Goal: Task Accomplishment & Management: Manage account settings

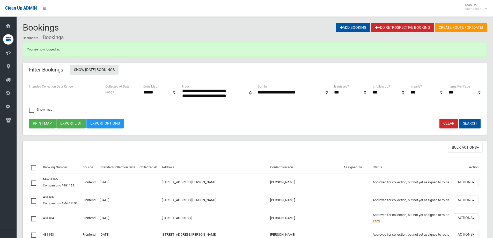
select select
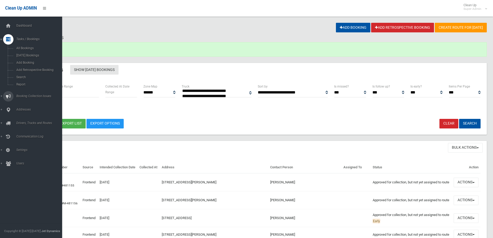
click at [28, 95] on span "Booking Collection Issues" at bounding box center [40, 96] width 51 height 4
click at [36, 58] on link "All Reported Issues" at bounding box center [33, 61] width 66 height 7
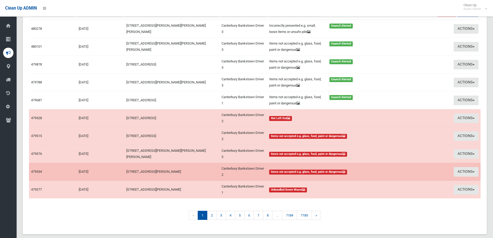
scroll to position [78, 0]
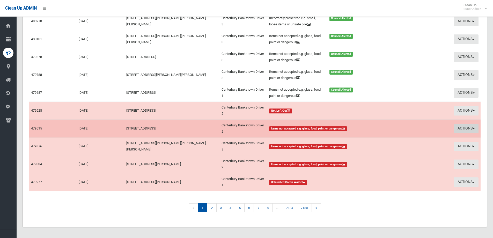
click at [462, 126] on button "Actions" at bounding box center [465, 129] width 25 height 10
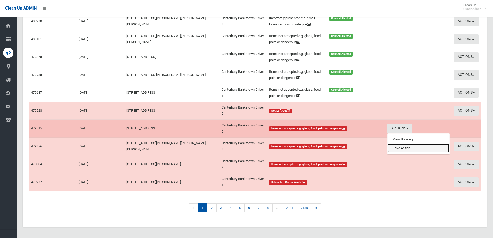
click at [416, 147] on link "Take Action" at bounding box center [418, 147] width 62 height 9
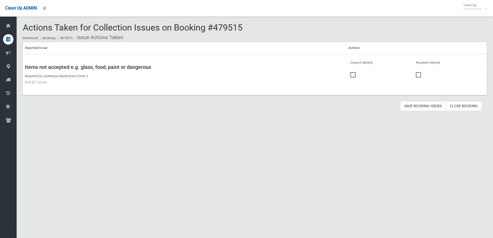
drag, startPoint x: 353, startPoint y: 75, endPoint x: 361, endPoint y: 87, distance: 13.6
click at [353, 72] on span at bounding box center [354, 72] width 8 height 0
click at [421, 106] on button "Save Booking Issues" at bounding box center [423, 106] width 46 height 10
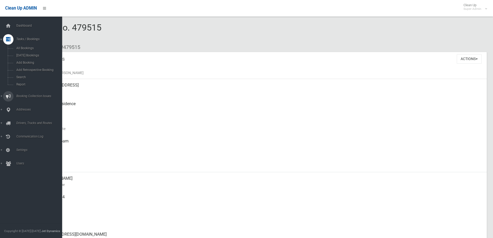
click at [21, 95] on span "Booking Collection Issues" at bounding box center [40, 96] width 51 height 4
click at [31, 61] on span "All Reported Issues" at bounding box center [38, 62] width 47 height 4
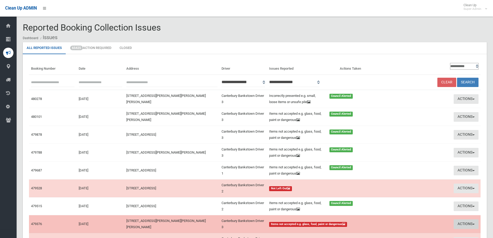
click at [465, 225] on button "Actions" at bounding box center [465, 224] width 25 height 10
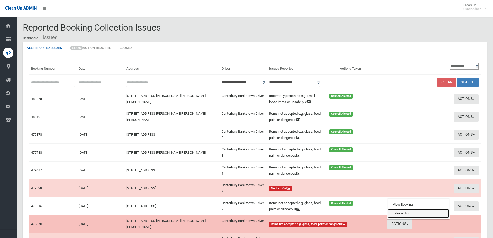
click at [403, 214] on link "Take Action" at bounding box center [418, 213] width 62 height 9
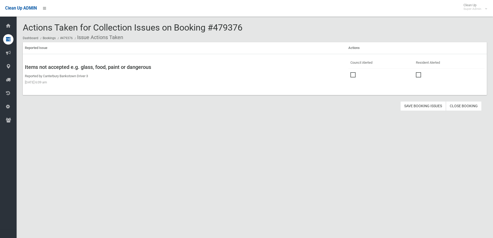
click at [352, 72] on span at bounding box center [354, 72] width 8 height 0
click at [420, 105] on button "Save Booking Issues" at bounding box center [423, 106] width 46 height 10
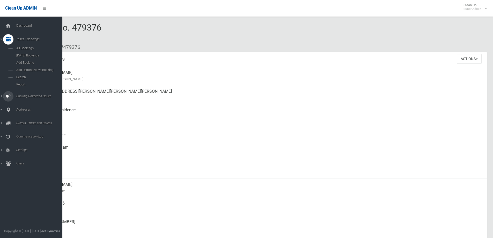
click at [31, 94] on span "Booking Collection Issues" at bounding box center [40, 96] width 51 height 4
click at [26, 59] on link "All Reported Issues" at bounding box center [33, 61] width 66 height 7
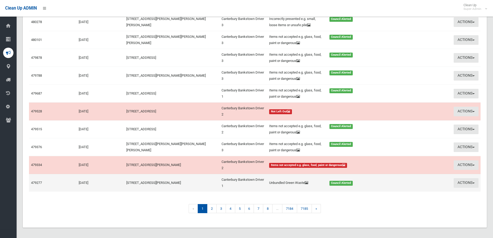
scroll to position [79, 0]
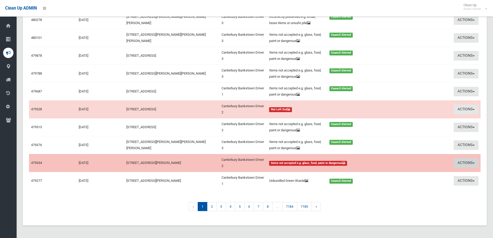
click at [461, 161] on button "Actions" at bounding box center [465, 163] width 25 height 10
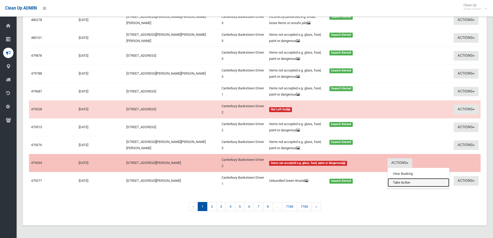
click at [398, 180] on link "Take Action" at bounding box center [418, 182] width 62 height 9
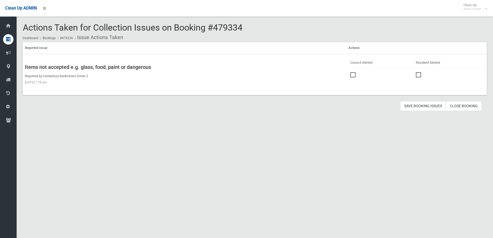
click at [352, 72] on span at bounding box center [354, 72] width 8 height 0
click at [420, 103] on button "Save Booking Issues" at bounding box center [423, 106] width 46 height 10
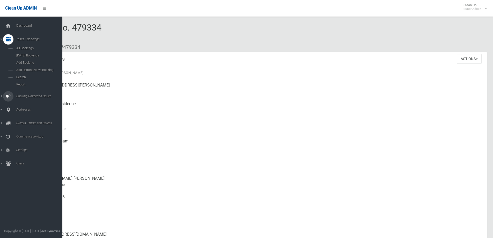
click at [26, 95] on span "Booking Collection Issues" at bounding box center [40, 96] width 51 height 4
click at [33, 61] on span "All Reported Issues" at bounding box center [38, 62] width 47 height 4
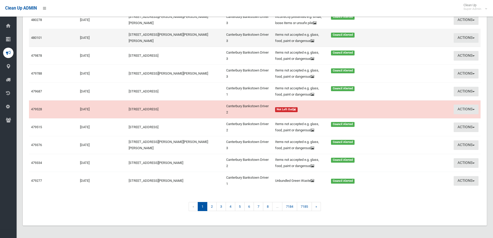
scroll to position [85, 0]
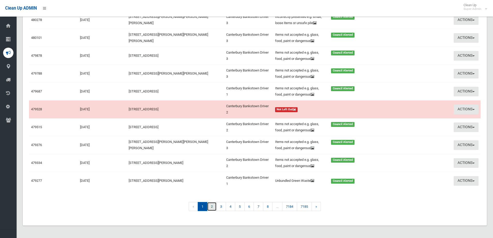
click at [210, 206] on link "2" at bounding box center [212, 206] width 10 height 9
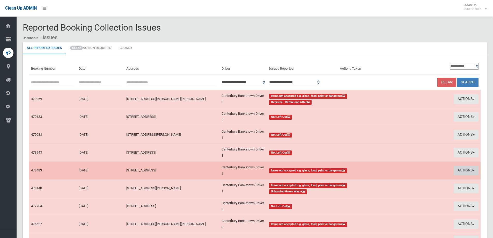
click at [460, 169] on button "Actions" at bounding box center [465, 170] width 25 height 10
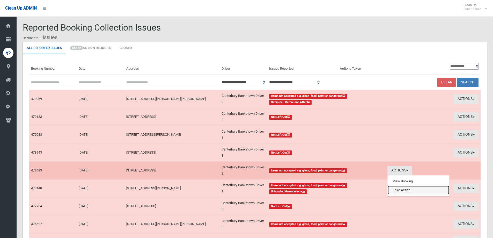
click at [395, 190] on link "Take Action" at bounding box center [418, 189] width 62 height 9
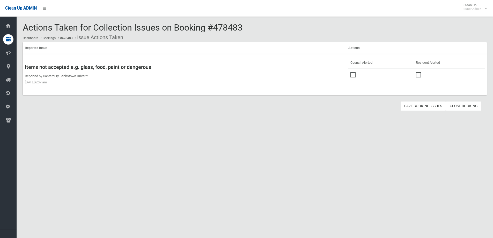
click at [355, 73] on label at bounding box center [354, 74] width 8 height 6
click at [426, 104] on button "Save Booking Issues" at bounding box center [423, 106] width 46 height 10
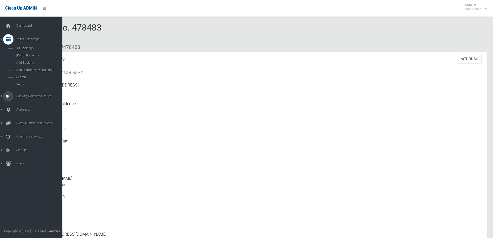
click at [38, 94] on link "Booking Collection Issues" at bounding box center [33, 96] width 66 height 10
click at [38, 61] on span "All Reported Issues" at bounding box center [38, 62] width 47 height 4
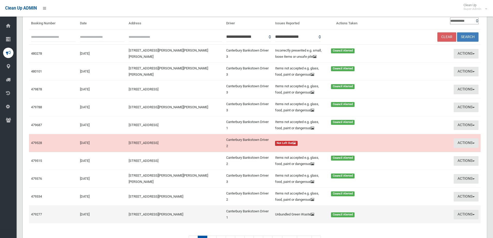
scroll to position [85, 0]
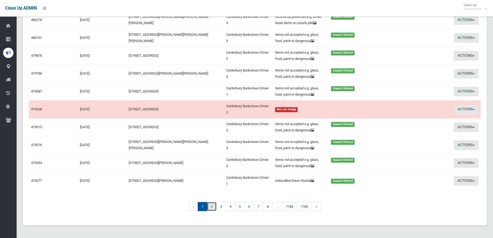
click at [213, 205] on link "2" at bounding box center [212, 206] width 10 height 9
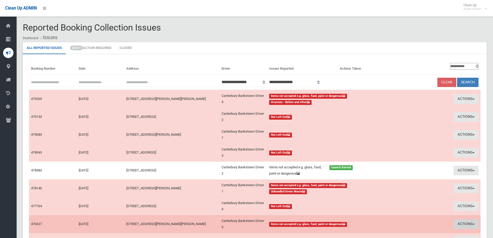
click at [463, 223] on button "Actions" at bounding box center [465, 224] width 25 height 10
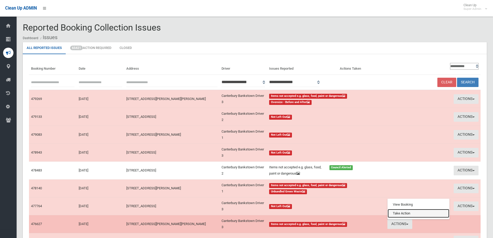
click at [411, 213] on link "Take Action" at bounding box center [418, 213] width 62 height 9
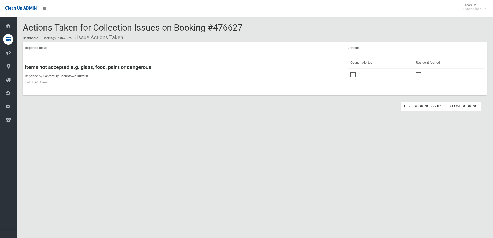
drag, startPoint x: 352, startPoint y: 75, endPoint x: 377, endPoint y: 81, distance: 26.1
click at [352, 72] on span at bounding box center [354, 72] width 8 height 0
click at [429, 106] on button "Save Booking Issues" at bounding box center [423, 106] width 46 height 10
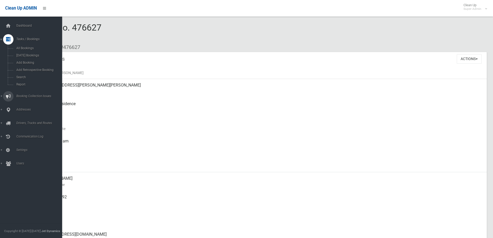
click at [33, 94] on link "Booking Collection Issues" at bounding box center [33, 96] width 66 height 10
click at [37, 61] on span "All Reported Issues" at bounding box center [38, 62] width 47 height 4
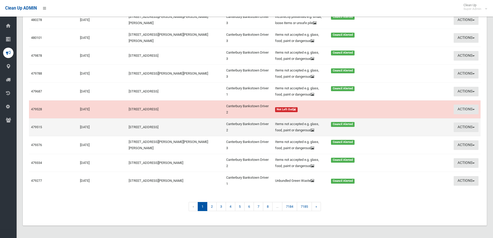
scroll to position [85, 0]
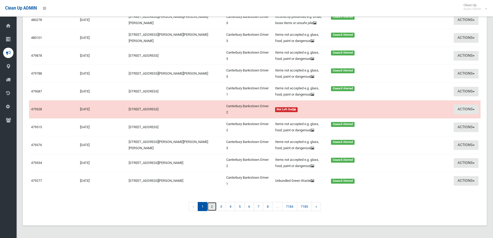
click at [209, 206] on link "2" at bounding box center [212, 206] width 10 height 9
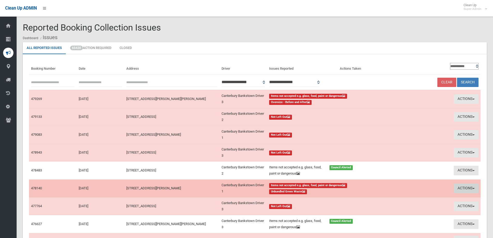
click at [458, 188] on button "Actions" at bounding box center [465, 188] width 25 height 10
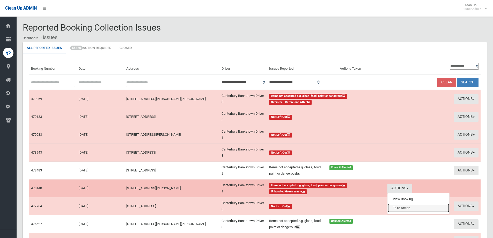
click at [410, 208] on link "Take Action" at bounding box center [418, 207] width 62 height 9
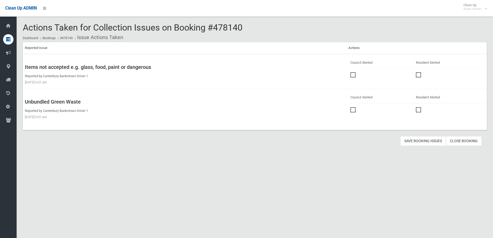
click at [353, 72] on span at bounding box center [354, 72] width 8 height 0
click at [351, 107] on span at bounding box center [354, 107] width 8 height 0
click at [420, 140] on button "Save Booking Issues" at bounding box center [423, 141] width 46 height 10
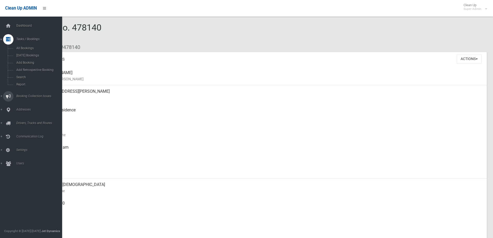
click at [26, 95] on span "Booking Collection Issues" at bounding box center [40, 96] width 51 height 4
click at [33, 59] on link "All Reported Issues" at bounding box center [33, 61] width 66 height 7
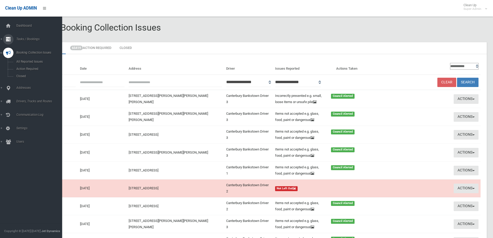
click at [27, 37] on span "Tasks / Bookings" at bounding box center [40, 39] width 51 height 4
click at [22, 75] on span "Search" at bounding box center [38, 77] width 47 height 4
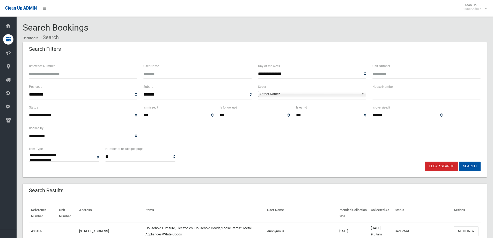
select select
click at [41, 71] on input "Reference Number" at bounding box center [83, 74] width 108 height 10
type input "******"
click at [459, 161] on button "Search" at bounding box center [469, 166] width 21 height 10
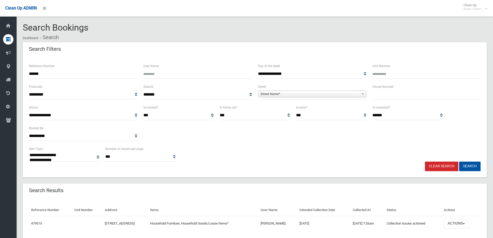
select select
click at [457, 222] on button "Actions" at bounding box center [455, 223] width 25 height 10
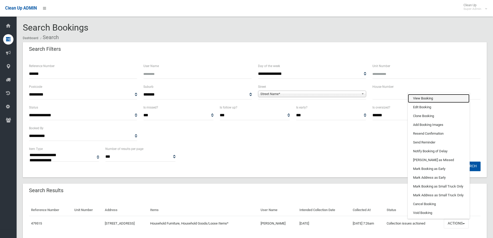
click at [421, 99] on link "View Booking" at bounding box center [438, 98] width 62 height 9
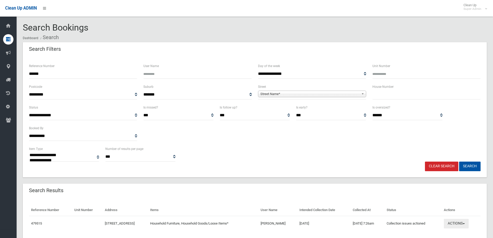
click at [453, 219] on button "Actions" at bounding box center [455, 223] width 25 height 10
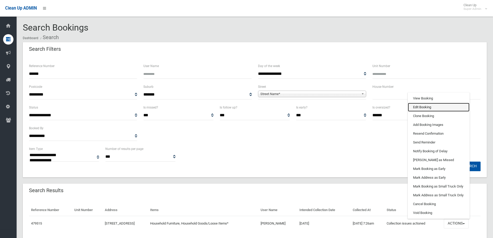
click at [418, 106] on link "Edit Booking" at bounding box center [438, 107] width 62 height 9
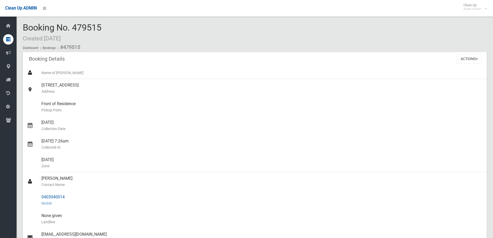
drag, startPoint x: 42, startPoint y: 178, endPoint x: 71, endPoint y: 197, distance: 34.6
click at [71, 197] on ul "Name of Booker 38 Rangers Road, YAGOONA NSW 2199 Address Front of Residence Pic…" at bounding box center [255, 196] width 464 height 261
copy ul "Mahmoud Bakka Contact Name 0403040014"
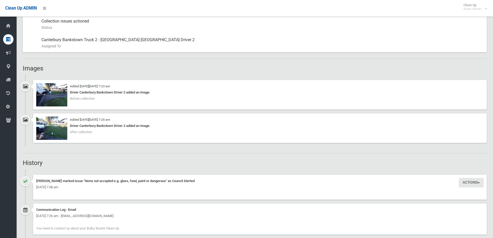
scroll to position [284, 0]
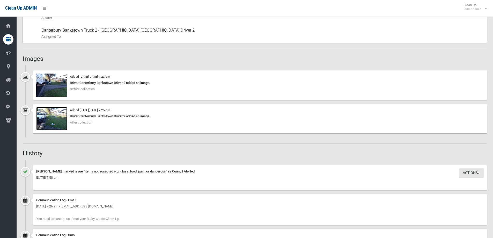
click at [55, 122] on img at bounding box center [51, 118] width 31 height 23
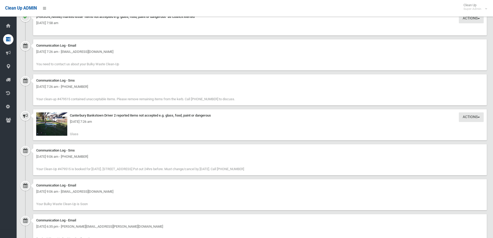
scroll to position [440, 0]
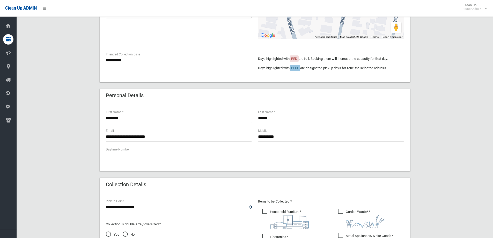
scroll to position [129, 0]
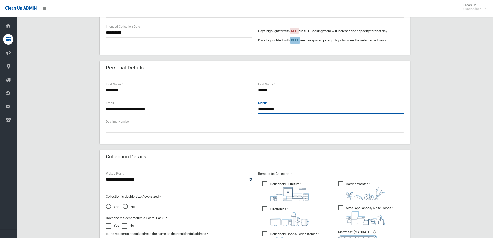
drag, startPoint x: 284, startPoint y: 108, endPoint x: 256, endPoint y: 111, distance: 27.5
click at [256, 111] on div "**********" at bounding box center [331, 109] width 152 height 19
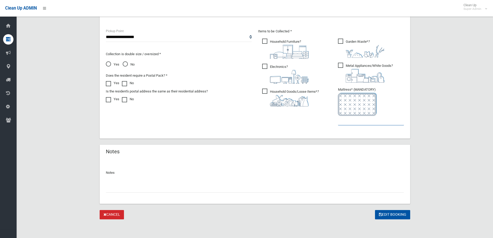
click at [355, 122] on input "text" at bounding box center [371, 121] width 66 height 10
type input "*"
click at [117, 186] on input "text" at bounding box center [255, 188] width 298 height 10
click at [110, 188] on input "**********" at bounding box center [255, 188] width 298 height 10
click at [111, 187] on input "**********" at bounding box center [255, 188] width 298 height 10
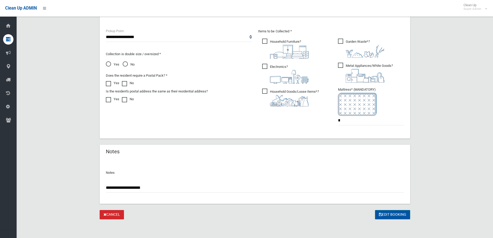
type input "**********"
click at [391, 213] on button "Edit Booking" at bounding box center [392, 215] width 35 height 10
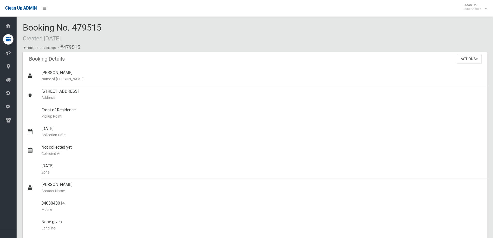
drag, startPoint x: 73, startPoint y: 28, endPoint x: 108, endPoint y: 26, distance: 35.5
click at [108, 26] on div "Booking No. 479515 Created [DATE] Dashboard Bookings #479515" at bounding box center [255, 37] width 464 height 29
copy span "479515"
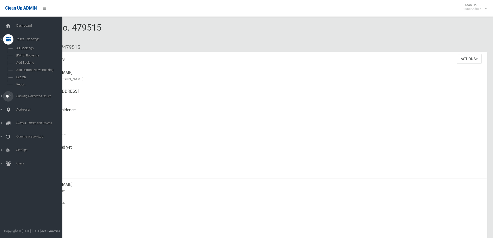
click at [23, 95] on span "Booking Collection Issues" at bounding box center [40, 96] width 51 height 4
click at [31, 61] on span "All Reported Issues" at bounding box center [38, 62] width 47 height 4
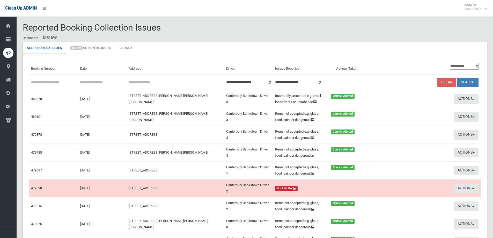
paste input "******"
type input "******"
click at [469, 79] on button "Search" at bounding box center [467, 83] width 21 height 10
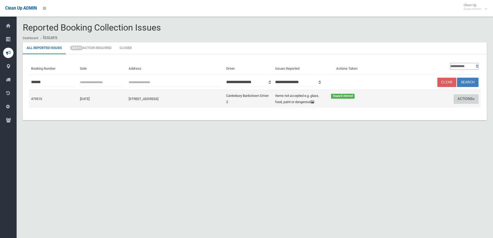
click at [466, 98] on button "Actions" at bounding box center [465, 99] width 25 height 10
click at [407, 120] on link "Edit Actions Taken" at bounding box center [416, 118] width 62 height 9
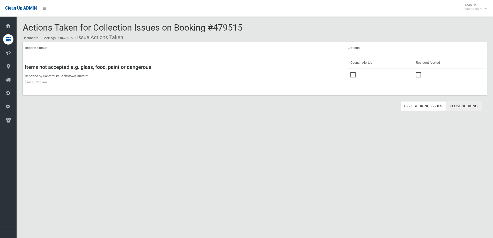
click at [465, 104] on link "Close Booking" at bounding box center [463, 106] width 36 height 10
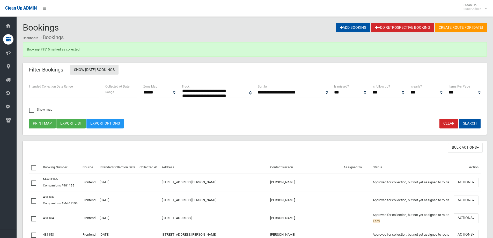
select select
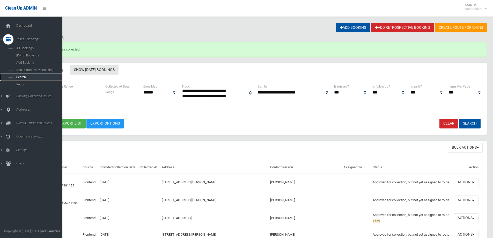
click at [18, 77] on span "Search" at bounding box center [38, 77] width 47 height 4
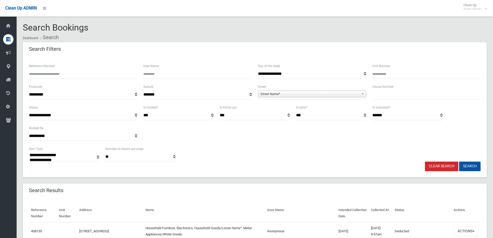
select select
click at [42, 76] on input "Reference Number" at bounding box center [83, 74] width 108 height 10
type input "******"
click at [459, 161] on button "Search" at bounding box center [469, 166] width 21 height 10
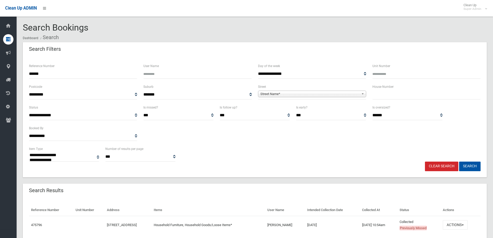
select select
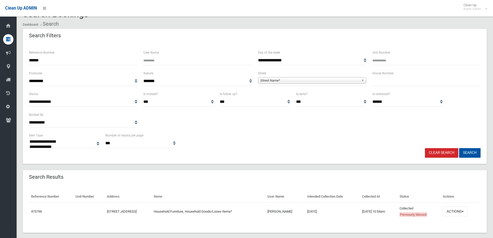
scroll to position [21, 0]
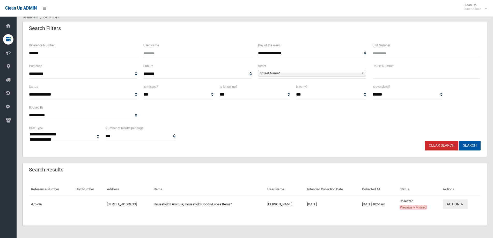
click at [463, 201] on button "Actions" at bounding box center [454, 204] width 25 height 10
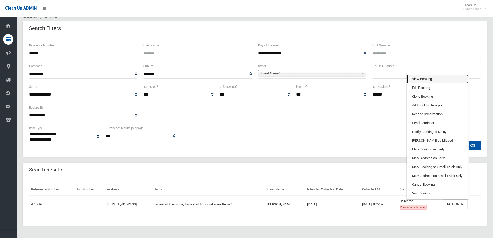
click at [423, 77] on link "View Booking" at bounding box center [437, 78] width 62 height 9
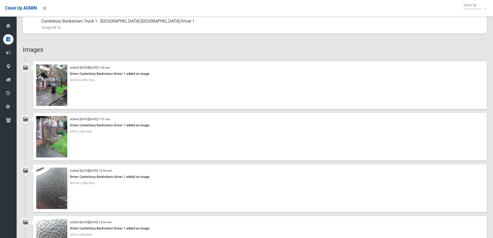
scroll to position [284, 0]
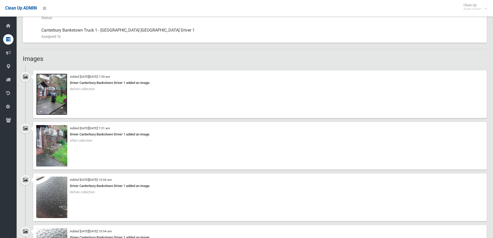
click at [55, 94] on img at bounding box center [51, 93] width 31 height 41
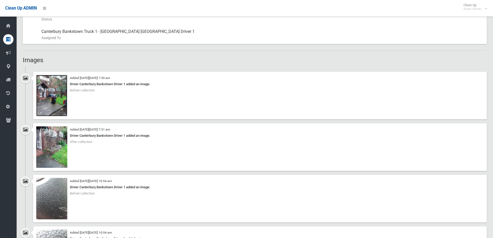
scroll to position [279, 0]
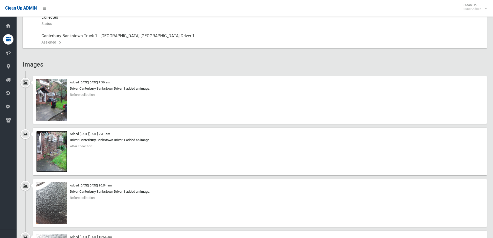
click at [55, 153] on img at bounding box center [51, 151] width 31 height 41
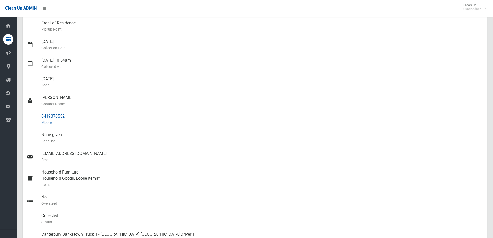
scroll to position [0, 0]
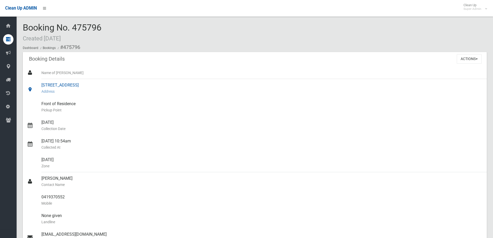
drag, startPoint x: 41, startPoint y: 85, endPoint x: 98, endPoint y: 86, distance: 56.6
click at [98, 86] on link "11 Highcliff Road, EARLWOOD NSW 2206 Address" at bounding box center [255, 88] width 464 height 19
copy link "11 Highcliff Road, EARLWOOD"
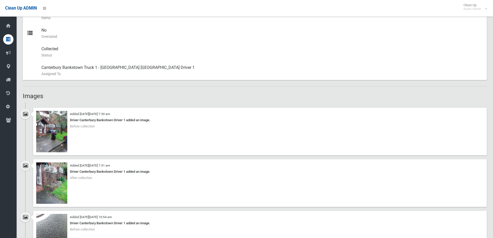
scroll to position [201, 0]
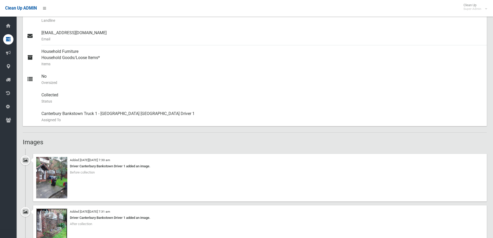
click at [55, 226] on img at bounding box center [51, 228] width 31 height 41
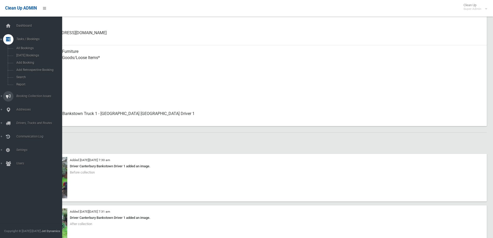
click at [29, 95] on span "Booking Collection Issues" at bounding box center [40, 96] width 51 height 4
click at [33, 61] on span "All Reported Issues" at bounding box center [38, 62] width 47 height 4
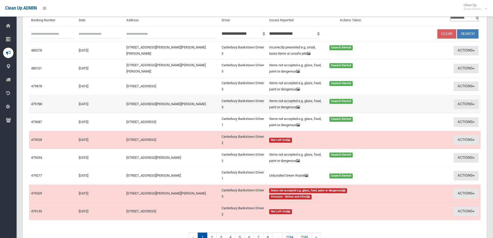
scroll to position [52, 0]
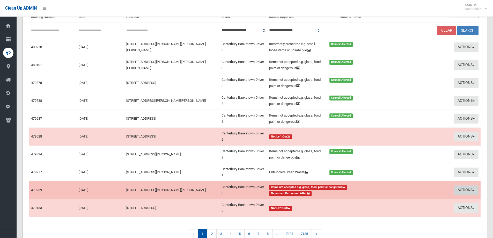
click at [462, 188] on button "Actions" at bounding box center [465, 190] width 25 height 10
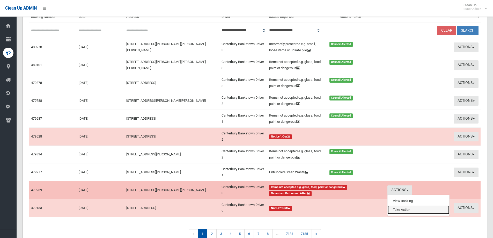
click at [395, 209] on link "Take Action" at bounding box center [418, 209] width 62 height 9
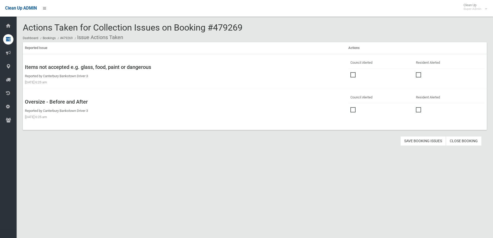
click at [351, 72] on span at bounding box center [354, 72] width 8 height 0
click at [351, 107] on span at bounding box center [354, 107] width 8 height 0
click at [426, 139] on button "Save Booking Issues" at bounding box center [423, 141] width 46 height 10
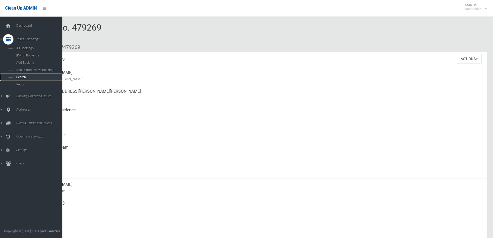
click at [22, 77] on span "Search" at bounding box center [38, 77] width 47 height 4
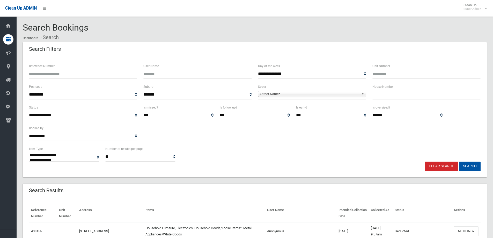
select select
click at [61, 74] on input "Reference Number" at bounding box center [83, 74] width 108 height 10
type input "******"
click at [459, 161] on button "Search" at bounding box center [469, 166] width 21 height 10
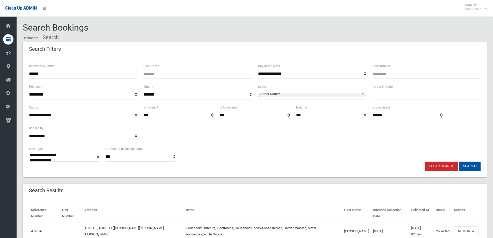
select select
click at [466, 226] on button "Actions" at bounding box center [465, 231] width 25 height 10
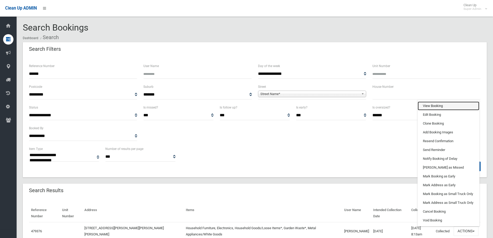
click at [429, 101] on link "View Booking" at bounding box center [448, 105] width 62 height 9
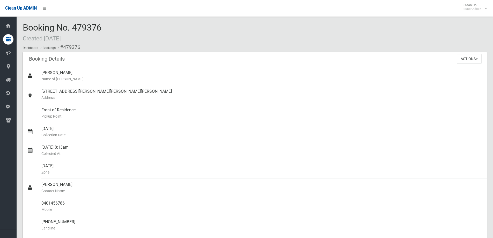
drag, startPoint x: 74, startPoint y: 28, endPoint x: 101, endPoint y: 26, distance: 27.5
click at [101, 26] on span "Booking No. 479376 Created 15/08/2025" at bounding box center [62, 32] width 79 height 20
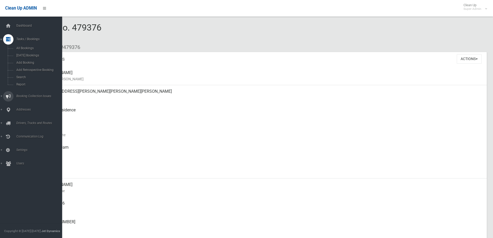
click at [31, 94] on link "Booking Collection Issues" at bounding box center [33, 96] width 66 height 10
click at [31, 59] on link "All Reported Issues" at bounding box center [33, 61] width 66 height 7
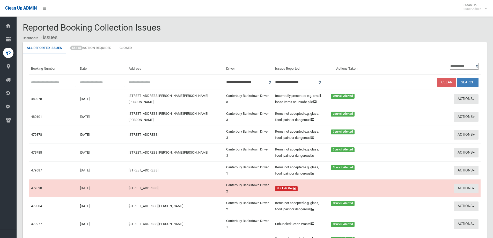
paste input "******"
type input "******"
click at [465, 80] on button "Search" at bounding box center [467, 83] width 21 height 10
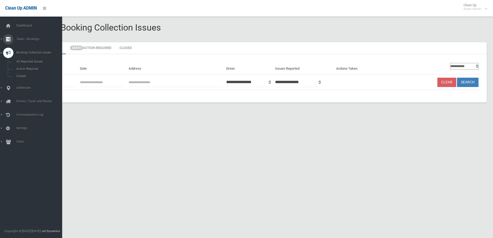
click at [25, 38] on span "Tasks / Bookings" at bounding box center [40, 39] width 51 height 4
click at [21, 73] on link "Add Retrospective Booking" at bounding box center [33, 69] width 66 height 7
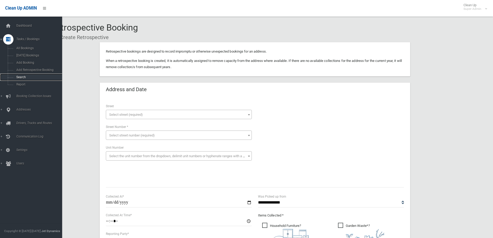
click at [20, 75] on link "Search" at bounding box center [33, 76] width 66 height 7
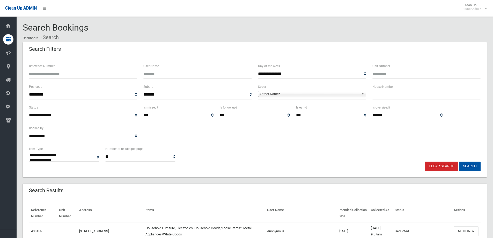
select select
click at [56, 73] on input "Reference Number" at bounding box center [83, 74] width 108 height 10
type input "******"
click at [459, 161] on button "Search" at bounding box center [469, 166] width 21 height 10
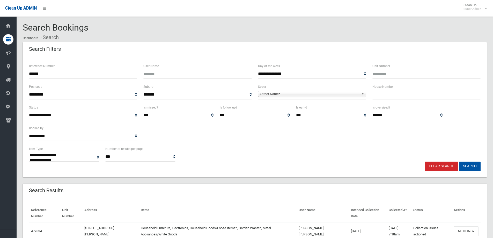
select select
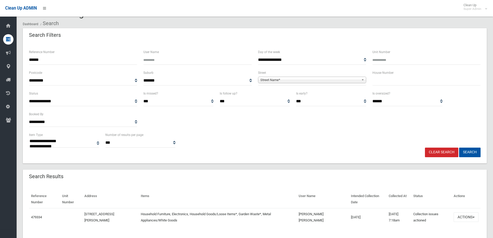
scroll to position [27, 0]
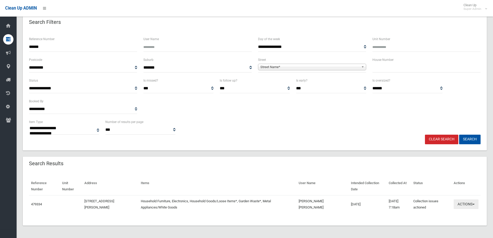
click at [460, 205] on button "Actions" at bounding box center [465, 204] width 25 height 10
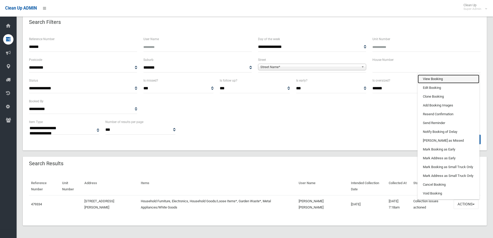
click at [425, 80] on link "View Booking" at bounding box center [448, 78] width 62 height 9
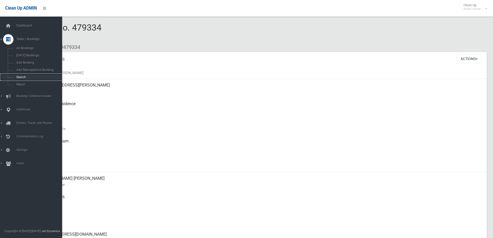
click at [18, 76] on span "Search" at bounding box center [38, 77] width 47 height 4
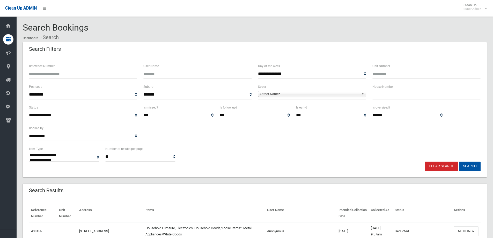
select select
click at [36, 74] on input "Reference Number" at bounding box center [83, 74] width 108 height 10
click at [47, 75] on input "Reference Number" at bounding box center [83, 74] width 108 height 10
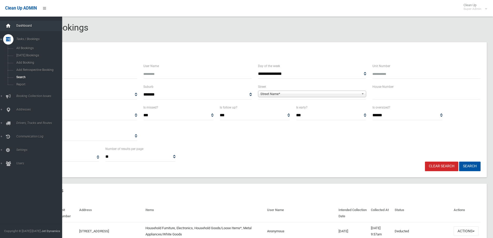
type input "******"
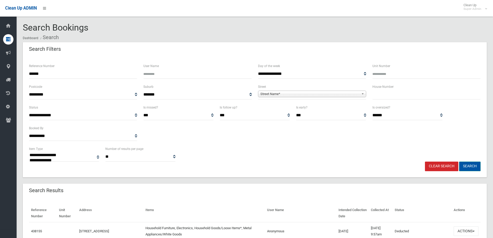
drag, startPoint x: 471, startPoint y: 165, endPoint x: 468, endPoint y: 164, distance: 3.1
click at [471, 165] on button "Search" at bounding box center [469, 166] width 21 height 10
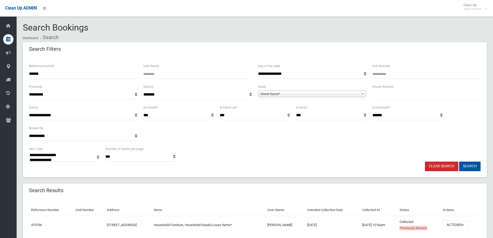
select select
click at [458, 224] on button "Actions" at bounding box center [454, 225] width 25 height 10
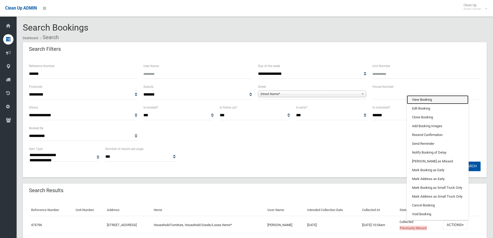
click at [420, 100] on link "View Booking" at bounding box center [437, 99] width 62 height 9
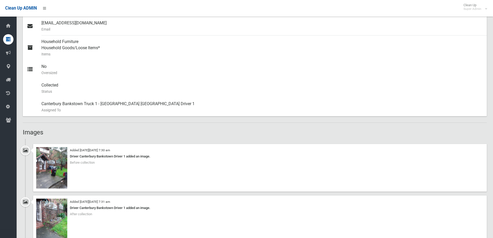
scroll to position [259, 0]
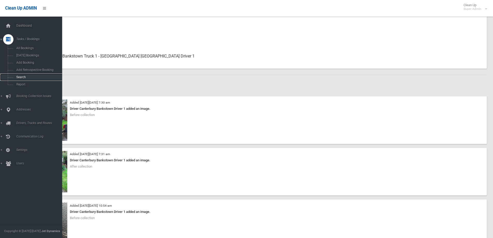
click at [21, 76] on span "Search" at bounding box center [38, 77] width 47 height 4
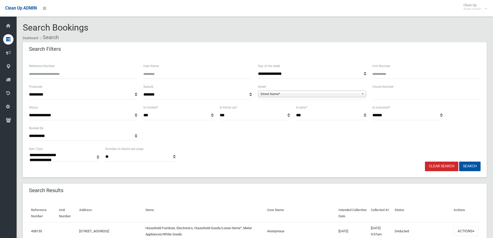
select select
click at [57, 74] on input "Reference Number" at bounding box center [83, 74] width 108 height 10
type input "******"
click at [459, 161] on button "Search" at bounding box center [469, 166] width 21 height 10
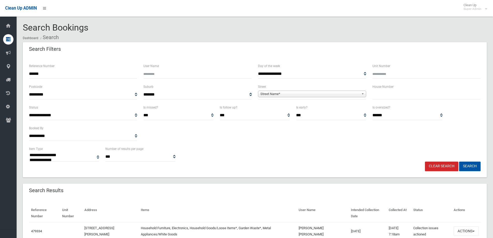
select select
click at [466, 229] on button "Actions" at bounding box center [465, 231] width 25 height 10
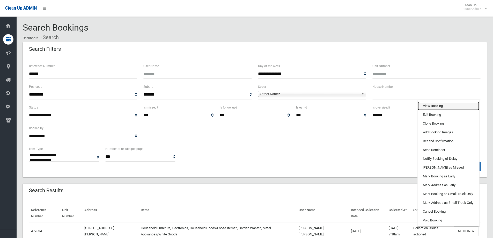
click at [430, 103] on link "View Booking" at bounding box center [448, 105] width 62 height 9
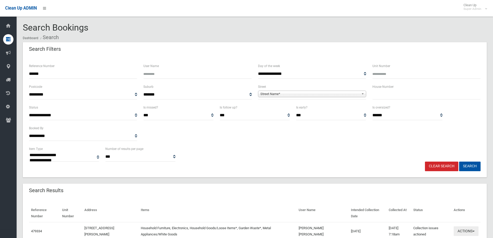
click at [461, 230] on button "Actions" at bounding box center [465, 231] width 25 height 10
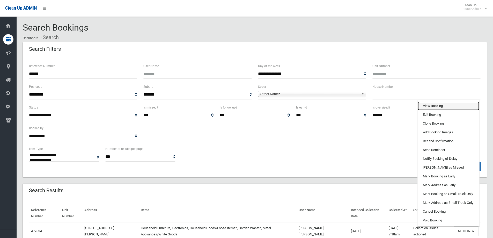
click at [426, 108] on link "View Booking" at bounding box center [448, 105] width 62 height 9
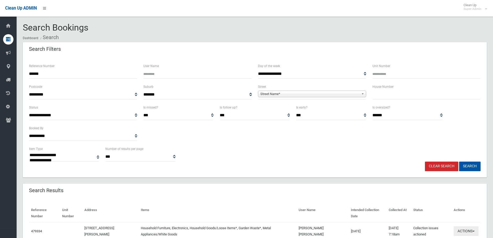
click at [465, 229] on button "Actions" at bounding box center [465, 231] width 25 height 10
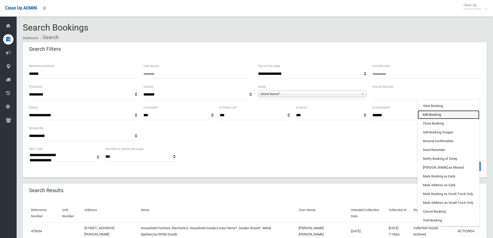
click at [430, 115] on link "Edit Booking" at bounding box center [448, 114] width 62 height 9
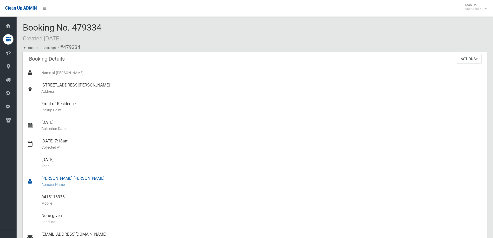
click at [42, 177] on link "[PERSON_NAME] [PERSON_NAME] Contact Name" at bounding box center [255, 181] width 464 height 19
click at [108, 141] on div "[DATE] 7:18am Collected At" at bounding box center [261, 144] width 441 height 19
drag, startPoint x: 43, startPoint y: 178, endPoint x: 68, endPoint y: 198, distance: 32.0
click at [68, 198] on ul "Name of [PERSON_NAME] [STREET_ADDRESS][PERSON_NAME] Address Front of Residence …" at bounding box center [255, 205] width 464 height 279
copy ul "[PERSON_NAME] [PERSON_NAME] Contact Name 0415116336"
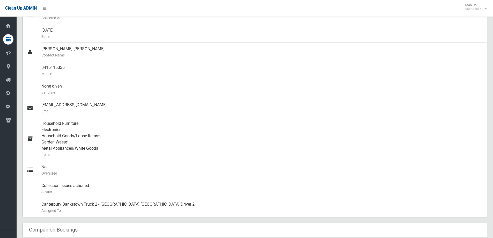
scroll to position [259, 0]
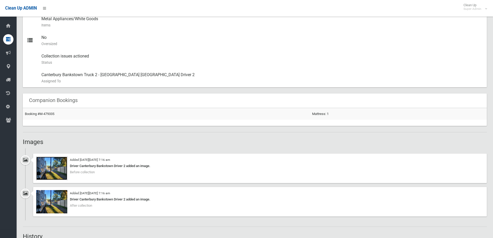
click at [54, 173] on img at bounding box center [51, 167] width 31 height 23
click at [57, 202] on img at bounding box center [51, 201] width 31 height 23
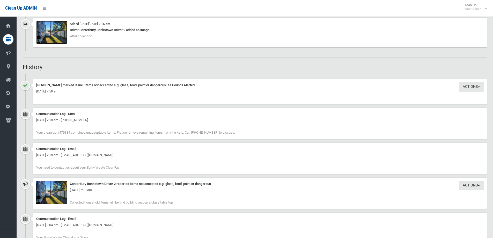
scroll to position [440, 0]
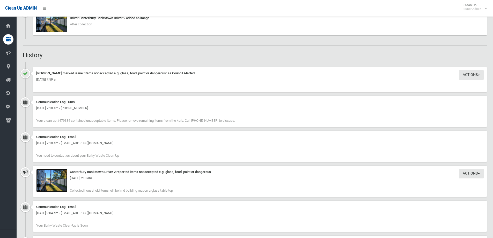
click at [55, 184] on img at bounding box center [51, 180] width 31 height 23
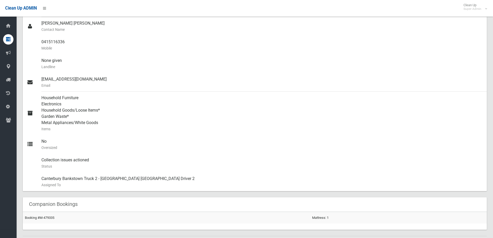
scroll to position [112, 0]
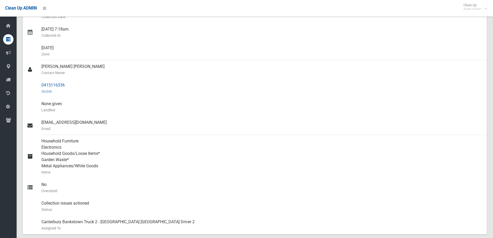
click at [58, 84] on div "0415116336 Mobile" at bounding box center [261, 88] width 441 height 19
drag, startPoint x: 41, startPoint y: 85, endPoint x: 66, endPoint y: 85, distance: 25.1
click at [66, 85] on link "0415116336 Mobile" at bounding box center [255, 88] width 464 height 19
copy link "0415116336"
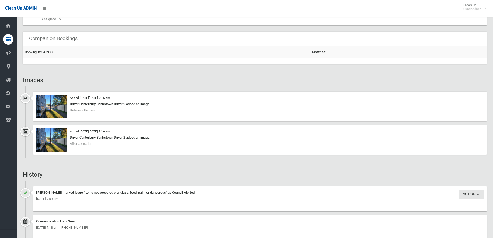
scroll to position [319, 0]
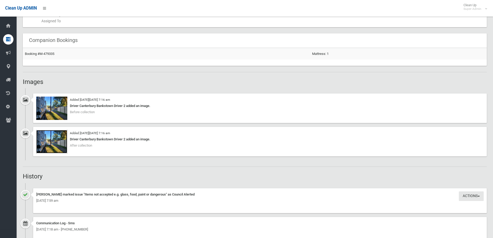
click at [49, 141] on img at bounding box center [51, 141] width 31 height 23
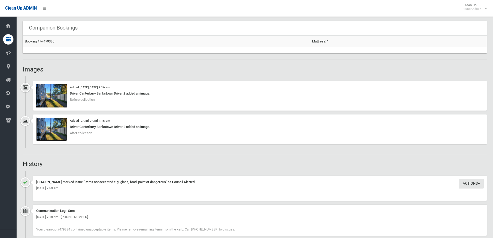
scroll to position [336, 0]
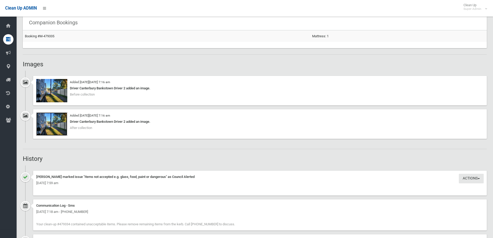
click at [49, 124] on img at bounding box center [51, 123] width 31 height 23
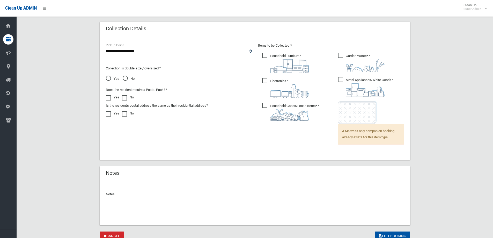
scroll to position [358, 0]
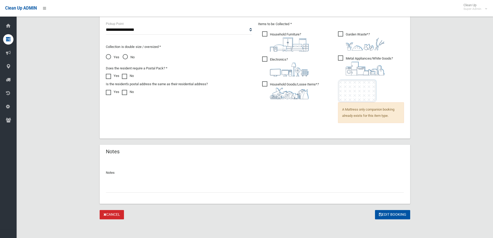
click at [120, 185] on input "text" at bounding box center [255, 188] width 298 height 10
click at [110, 187] on input "**********" at bounding box center [255, 188] width 298 height 10
type input "**********"
click at [392, 213] on button "Edit Booking" at bounding box center [392, 215] width 35 height 10
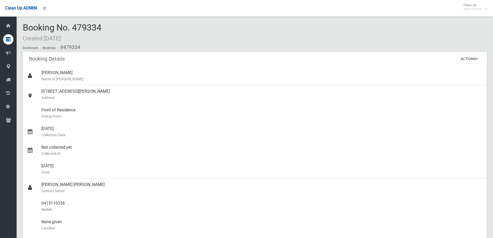
drag, startPoint x: 73, startPoint y: 27, endPoint x: 109, endPoint y: 26, distance: 36.0
click at [109, 26] on div "Booking No. 479334 Created [DATE] Dashboard Bookings #479334" at bounding box center [255, 37] width 464 height 29
copy span "479334"
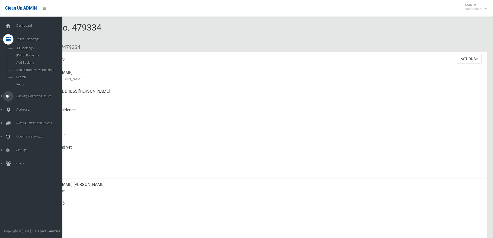
click at [24, 96] on span "Booking Collection Issues" at bounding box center [40, 96] width 51 height 4
click at [28, 59] on link "All Reported Issues" at bounding box center [33, 61] width 66 height 7
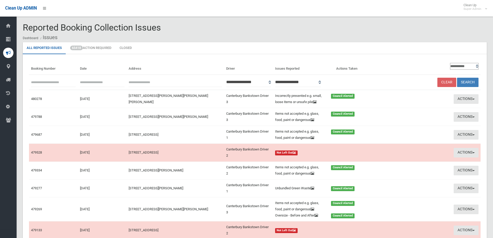
paste input "******"
type input "******"
click at [467, 82] on button "Search" at bounding box center [467, 83] width 21 height 10
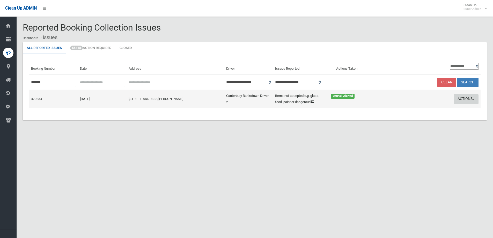
click at [468, 98] on button "Actions" at bounding box center [465, 99] width 25 height 10
click at [409, 116] on link "Edit Actions Taken" at bounding box center [416, 118] width 62 height 9
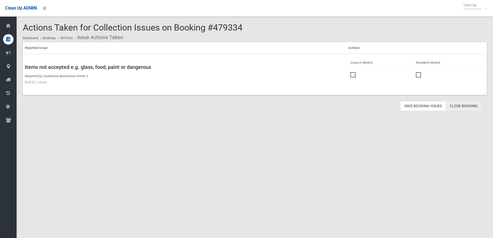
click at [468, 103] on link "Close Booking" at bounding box center [463, 106] width 36 height 10
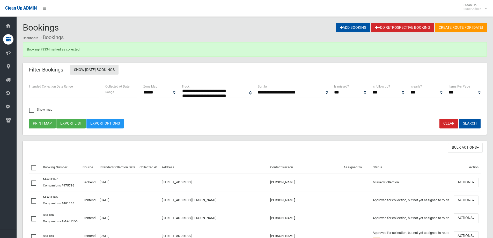
select select
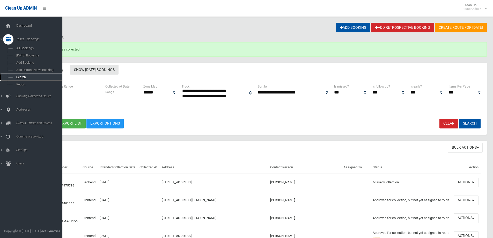
click at [20, 76] on span "Search" at bounding box center [38, 77] width 47 height 4
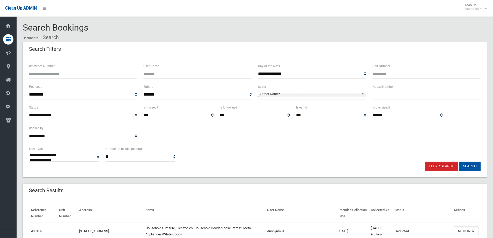
select select
click at [50, 76] on input "Reference Number" at bounding box center [83, 74] width 108 height 10
type input "******"
click at [459, 161] on button "Search" at bounding box center [469, 166] width 21 height 10
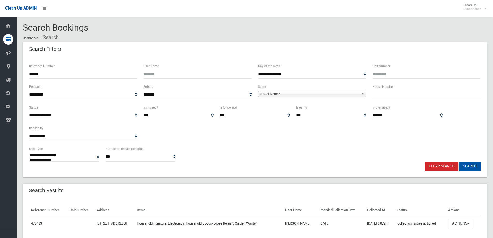
select select
click at [468, 224] on button "Actions" at bounding box center [460, 223] width 25 height 10
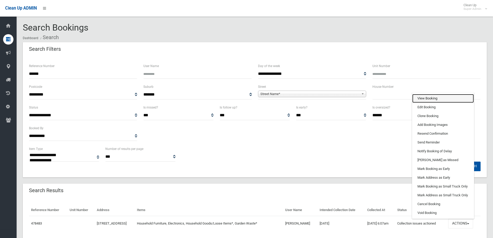
click at [423, 97] on link "View Booking" at bounding box center [443, 98] width 62 height 9
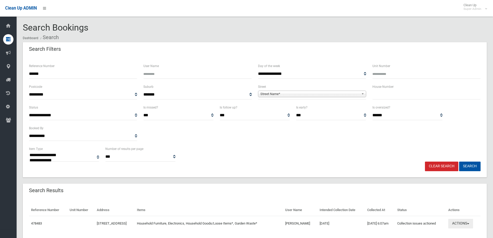
click at [465, 221] on button "Actions" at bounding box center [460, 223] width 25 height 10
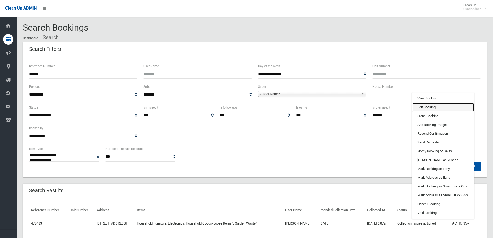
click at [425, 106] on link "Edit Booking" at bounding box center [443, 107] width 62 height 9
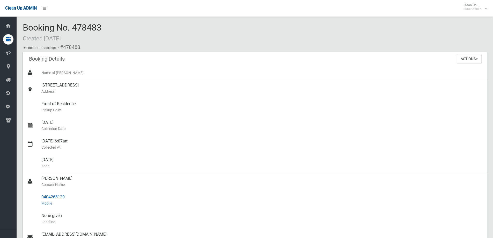
drag, startPoint x: 41, startPoint y: 179, endPoint x: 63, endPoint y: 196, distance: 27.7
click at [65, 196] on ul "Name of [PERSON_NAME] [STREET_ADDRESS] Address Front of Residence [GEOGRAPHIC_D…" at bounding box center [255, 202] width 464 height 273
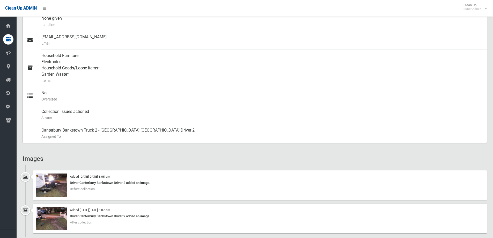
scroll to position [259, 0]
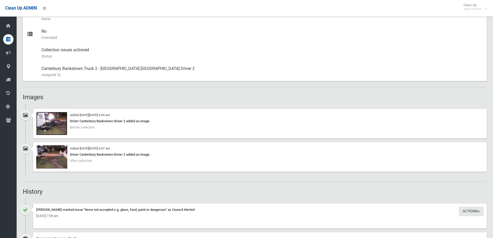
click at [54, 127] on img at bounding box center [51, 123] width 31 height 23
click at [55, 161] on img at bounding box center [51, 156] width 31 height 23
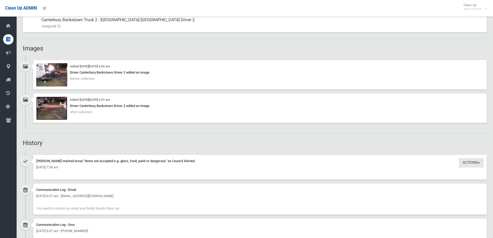
scroll to position [414, 0]
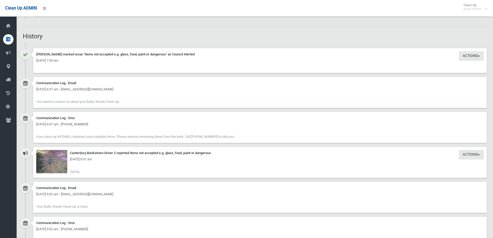
click at [51, 161] on div "Tuesday 26th August 2025 - 6:07 am" at bounding box center [259, 159] width 447 height 6
click at [51, 164] on img at bounding box center [51, 161] width 31 height 23
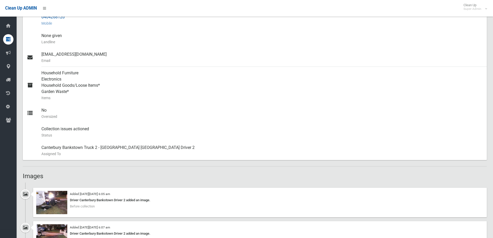
scroll to position [103, 0]
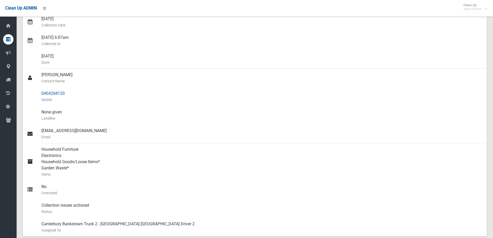
drag, startPoint x: 41, startPoint y: 93, endPoint x: 64, endPoint y: 92, distance: 22.5
click at [64, 92] on link "0404268120 Mobile" at bounding box center [255, 96] width 464 height 19
copy link "0404268120"
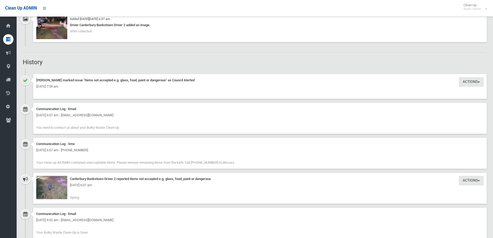
scroll to position [207, 0]
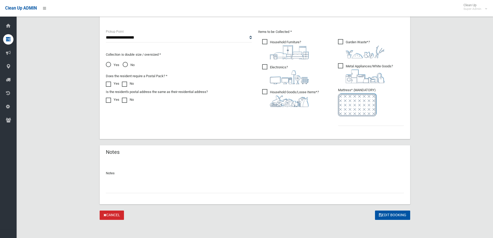
scroll to position [271, 0]
click at [118, 187] on input "text" at bounding box center [255, 188] width 298 height 10
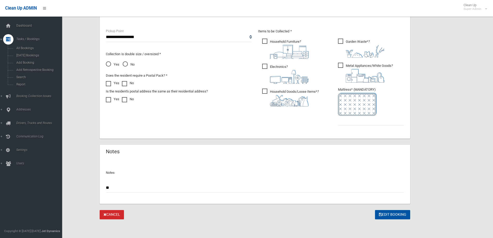
type input "**"
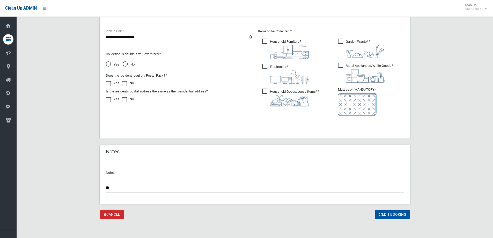
click at [361, 119] on input "text" at bounding box center [371, 121] width 66 height 10
type input "*"
click at [113, 189] on input "**" at bounding box center [255, 188] width 298 height 10
type input "**********"
click at [392, 213] on button "Edit Booking" at bounding box center [392, 215] width 35 height 10
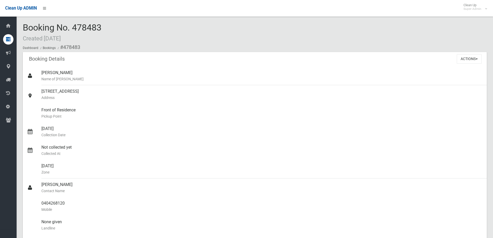
drag, startPoint x: 74, startPoint y: 25, endPoint x: 105, endPoint y: 23, distance: 31.4
click at [105, 23] on div "Booking No. 478483 Created [DATE] Dashboard Bookings #478483" at bounding box center [255, 37] width 464 height 29
copy span "478483"
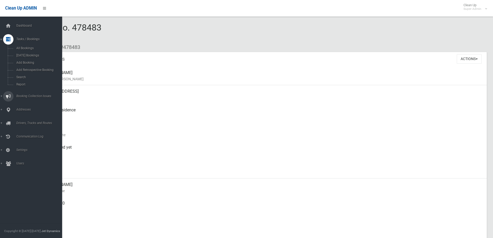
click at [32, 94] on span "Booking Collection Issues" at bounding box center [40, 96] width 51 height 4
click at [29, 62] on span "All Reported Issues" at bounding box center [38, 62] width 47 height 4
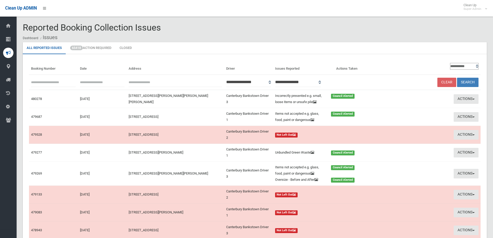
paste input "******"
type input "******"
click at [467, 80] on button "Search" at bounding box center [467, 83] width 21 height 10
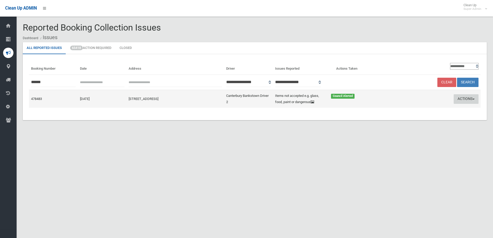
click at [466, 97] on button "Actions" at bounding box center [465, 99] width 25 height 10
click at [404, 119] on link "Edit Actions Taken" at bounding box center [416, 118] width 62 height 9
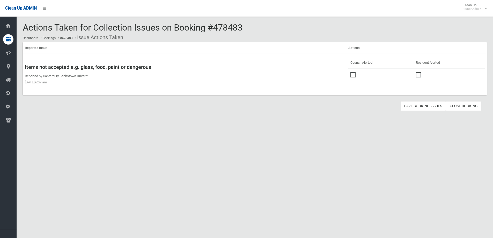
click at [468, 104] on link "Close Booking" at bounding box center [463, 106] width 36 height 10
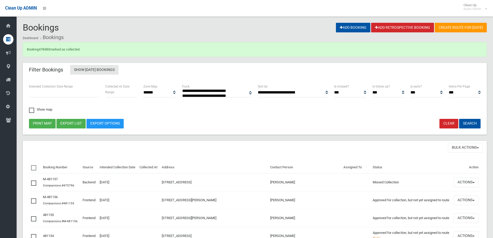
select select
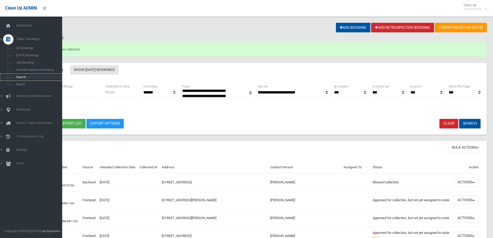
click at [22, 76] on span "Search" at bounding box center [38, 77] width 47 height 4
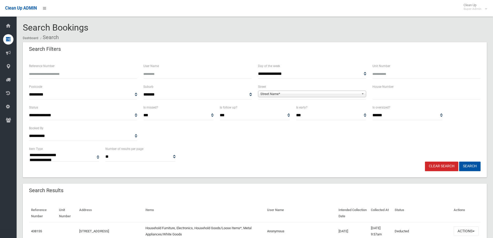
select select
click at [48, 76] on input "Reference Number" at bounding box center [83, 74] width 108 height 10
type input "******"
click at [459, 161] on button "Search" at bounding box center [469, 166] width 21 height 10
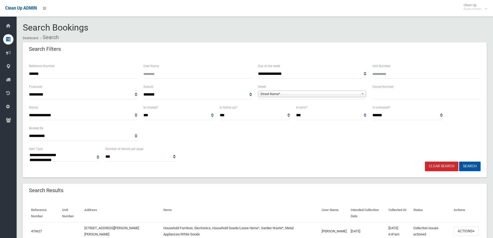
select select
click at [463, 228] on button "Actions" at bounding box center [465, 231] width 25 height 10
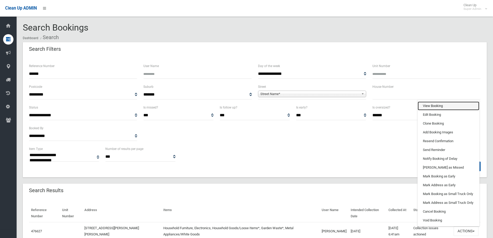
click at [432, 105] on link "View Booking" at bounding box center [448, 105] width 62 height 9
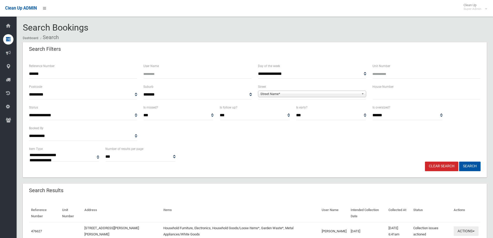
click at [463, 229] on button "Actions" at bounding box center [465, 231] width 25 height 10
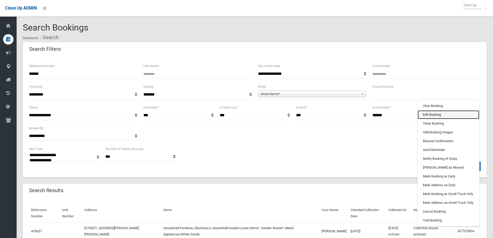
click at [429, 115] on link "Edit Booking" at bounding box center [448, 114] width 62 height 9
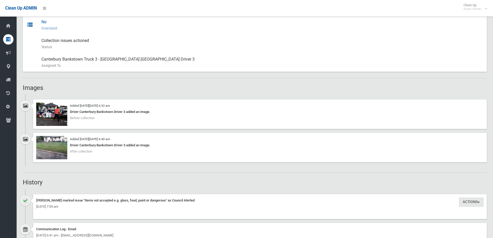
scroll to position [284, 0]
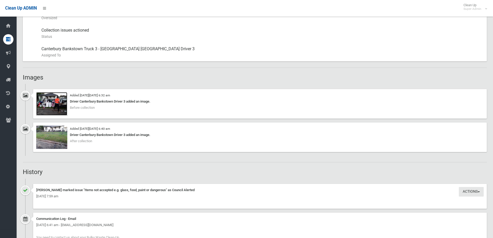
click at [55, 105] on img at bounding box center [51, 103] width 31 height 23
click at [54, 142] on img at bounding box center [51, 136] width 31 height 23
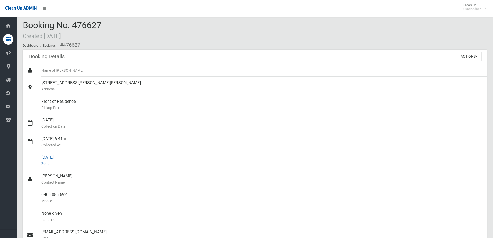
scroll to position [0, 0]
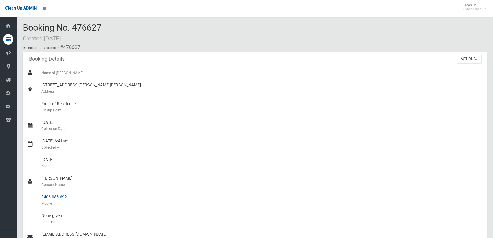
drag, startPoint x: 41, startPoint y: 177, endPoint x: 69, endPoint y: 194, distance: 32.4
click at [69, 194] on ul "Name of [PERSON_NAME] [STREET_ADDRESS][PERSON_NAME][PERSON_NAME] Address Front …" at bounding box center [255, 205] width 464 height 279
copy ul "[PERSON_NAME] Contact Name 0406 085 692"
drag, startPoint x: 86, startPoint y: 180, endPoint x: 72, endPoint y: 189, distance: 16.8
click at [86, 180] on div "Samira Abdallah Contact Name" at bounding box center [261, 181] width 441 height 19
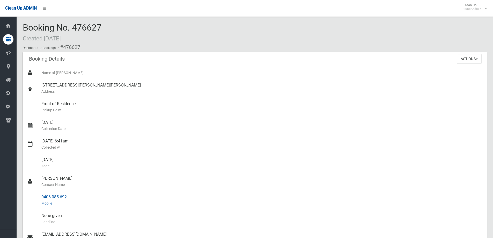
drag, startPoint x: 40, startPoint y: 197, endPoint x: 71, endPoint y: 196, distance: 31.0
click at [71, 196] on link "0406 085 692 Mobile" at bounding box center [255, 200] width 464 height 19
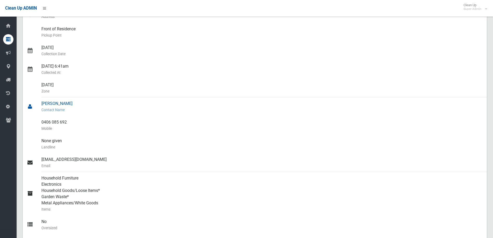
scroll to position [78, 0]
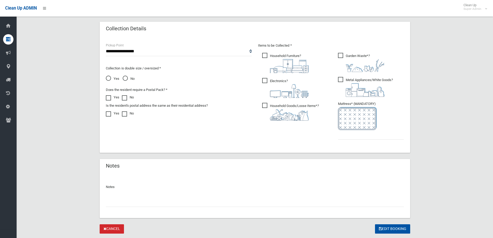
scroll to position [271, 0]
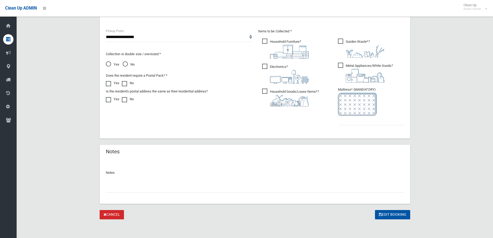
click at [130, 188] on input "text" at bounding box center [255, 188] width 298 height 10
type input "**********"
click at [365, 119] on input "text" at bounding box center [371, 121] width 66 height 10
type input "*"
click at [110, 188] on input "**********" at bounding box center [255, 188] width 298 height 10
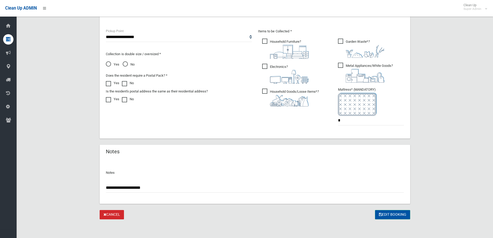
type input "**********"
click at [391, 213] on button "Edit Booking" at bounding box center [392, 215] width 35 height 10
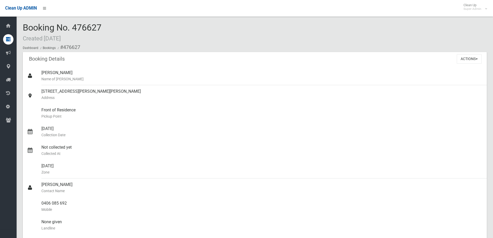
drag, startPoint x: 74, startPoint y: 28, endPoint x: 105, endPoint y: 28, distance: 31.0
click at [105, 28] on div "Booking No. 476627 Created [DATE] Dashboard Bookings #476627" at bounding box center [255, 37] width 464 height 29
copy span "476627"
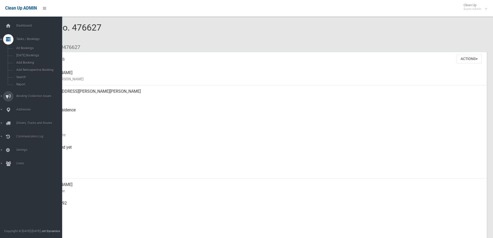
click at [23, 95] on span "Booking Collection Issues" at bounding box center [40, 96] width 51 height 4
click at [32, 61] on span "All Reported Issues" at bounding box center [38, 62] width 47 height 4
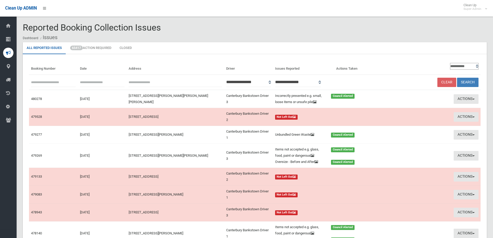
paste input "******"
type input "******"
click at [465, 81] on button "Search" at bounding box center [467, 83] width 21 height 10
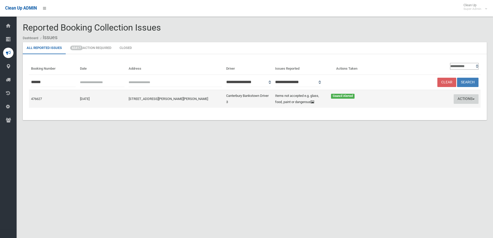
click at [460, 97] on button "Actions" at bounding box center [465, 99] width 25 height 10
click at [412, 117] on link "Edit Actions Taken" at bounding box center [416, 118] width 62 height 9
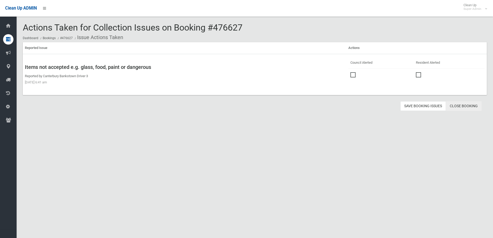
click at [468, 104] on link "Close Booking" at bounding box center [463, 106] width 36 height 10
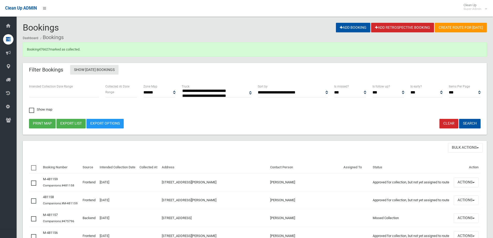
select select
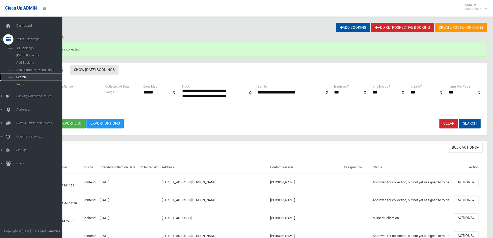
click at [26, 77] on span "Search" at bounding box center [38, 77] width 47 height 4
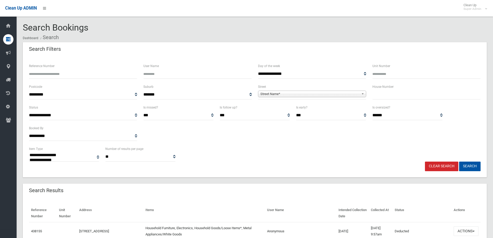
select select
click at [52, 74] on input "Reference Number" at bounding box center [83, 74] width 108 height 10
type input "******"
click at [459, 161] on button "Search" at bounding box center [469, 166] width 21 height 10
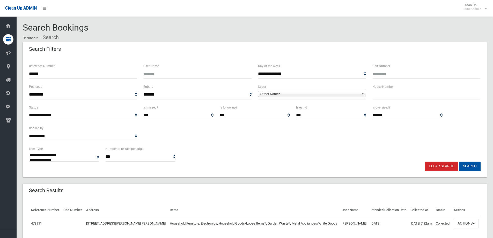
select select
click at [466, 222] on button "Actions" at bounding box center [465, 223] width 25 height 10
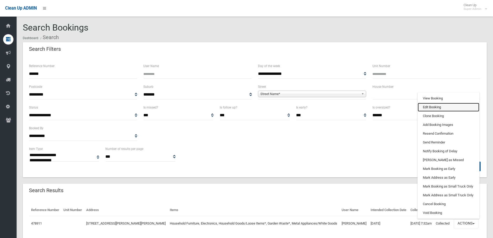
click at [429, 105] on link "Edit Booking" at bounding box center [448, 107] width 62 height 9
click at [429, 105] on div "**********" at bounding box center [407, 112] width 70 height 16
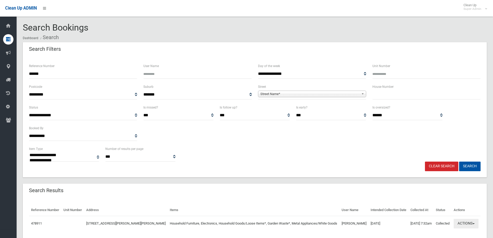
click at [466, 222] on button "Actions" at bounding box center [465, 223] width 25 height 10
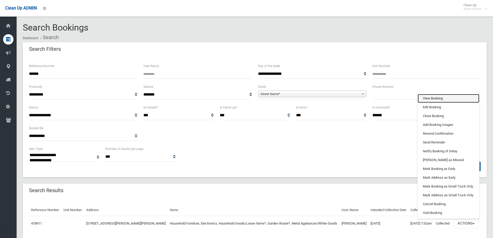
click at [432, 98] on link "View Booking" at bounding box center [448, 98] width 62 height 9
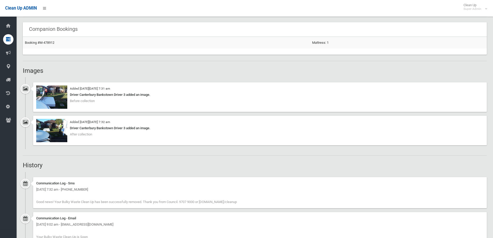
scroll to position [336, 0]
click at [54, 99] on img at bounding box center [51, 96] width 31 height 23
click at [56, 132] on img at bounding box center [51, 129] width 31 height 23
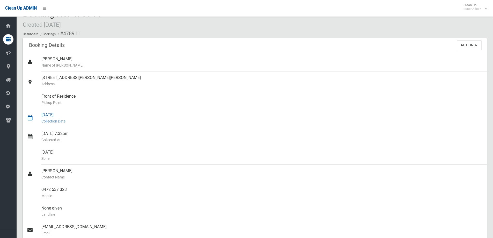
scroll to position [0, 0]
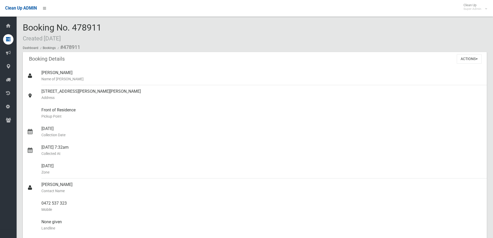
drag, startPoint x: 74, startPoint y: 26, endPoint x: 105, endPoint y: 28, distance: 31.6
click at [105, 28] on div "Booking No. 478911 Created 13/08/2025 Dashboard Bookings #478911" at bounding box center [255, 37] width 464 height 29
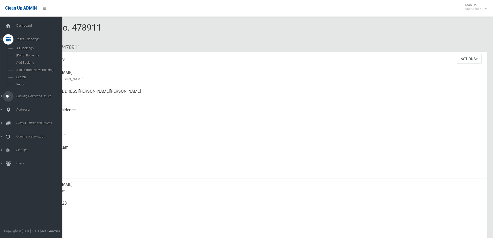
click at [21, 94] on span "Booking Collection Issues" at bounding box center [40, 96] width 51 height 4
click at [29, 61] on span "All Reported Issues" at bounding box center [38, 62] width 47 height 4
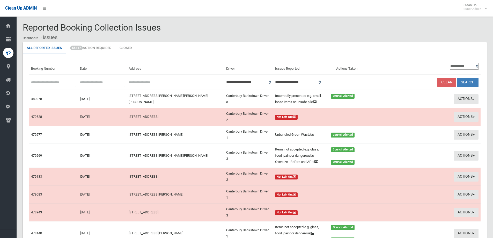
drag, startPoint x: 0, startPoint y: 0, endPoint x: 43, endPoint y: 83, distance: 93.9
click at [43, 83] on input "text" at bounding box center [53, 82] width 45 height 10
type input "******"
click at [457, 78] on button "Search" at bounding box center [467, 83] width 21 height 10
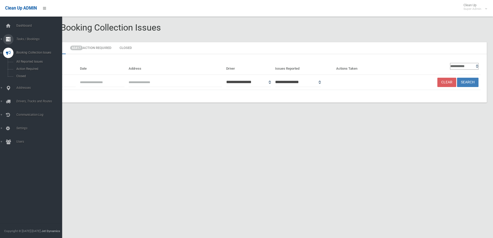
click at [26, 37] on span "Tasks / Bookings" at bounding box center [40, 39] width 51 height 4
click at [21, 77] on span "Search" at bounding box center [38, 77] width 47 height 4
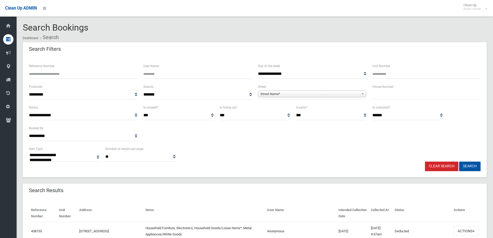
select select
click at [39, 74] on input "Reference Number" at bounding box center [83, 74] width 108 height 10
type input "******"
click at [459, 161] on button "Search" at bounding box center [469, 166] width 21 height 10
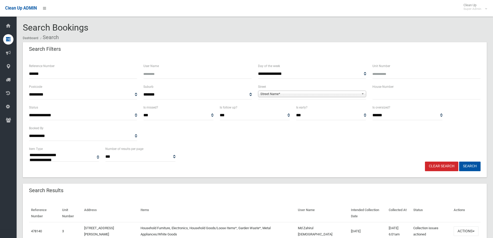
select select
drag, startPoint x: 466, startPoint y: 232, endPoint x: 455, endPoint y: 214, distance: 20.2
click at [465, 232] on button "Actions" at bounding box center [465, 231] width 25 height 10
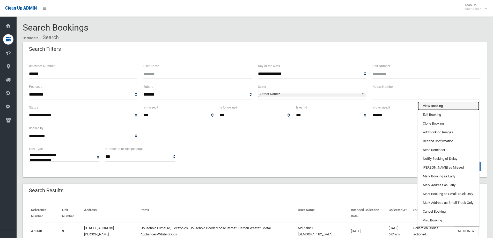
click at [428, 103] on link "View Booking" at bounding box center [448, 105] width 62 height 9
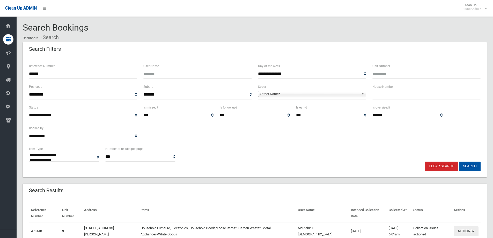
click at [463, 231] on button "Actions" at bounding box center [465, 231] width 25 height 10
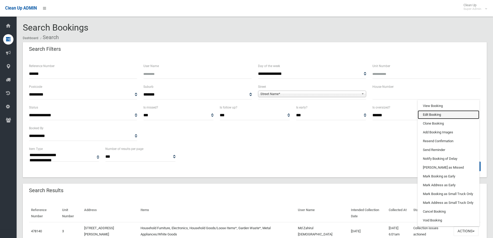
click at [431, 113] on link "Edit Booking" at bounding box center [448, 114] width 62 height 9
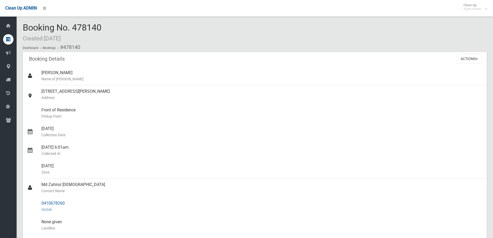
drag, startPoint x: 42, startPoint y: 184, endPoint x: 66, endPoint y: 203, distance: 30.6
click at [66, 203] on ul "Brianna Harkin Name of Booker 3/54 Townsend Street, CONDELL PARK NSW 2200 Addre…" at bounding box center [255, 208] width 464 height 285
copy ul "Md Zahirul Islam Contact Name 0410678260"
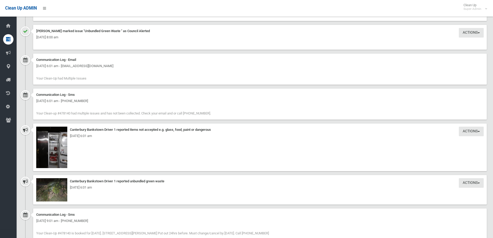
scroll to position [517, 0]
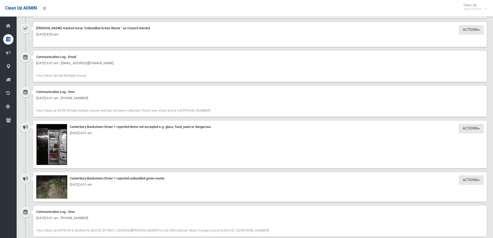
click at [55, 147] on img at bounding box center [51, 144] width 31 height 41
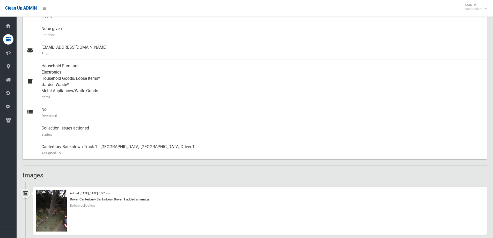
scroll to position [181, 0]
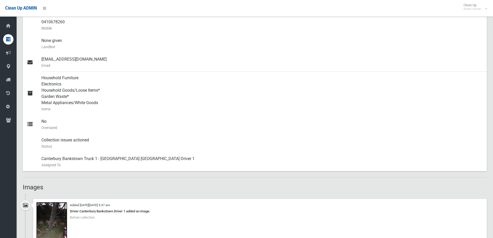
click at [52, 228] on img at bounding box center [51, 222] width 31 height 41
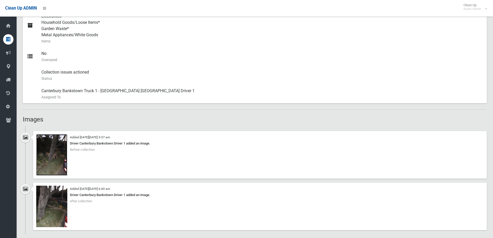
scroll to position [259, 0]
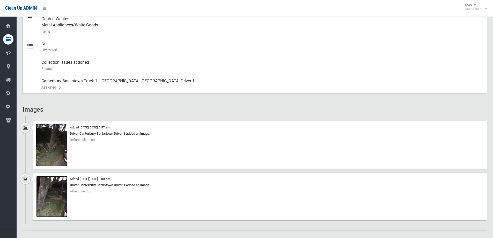
click at [50, 196] on img at bounding box center [51, 196] width 31 height 41
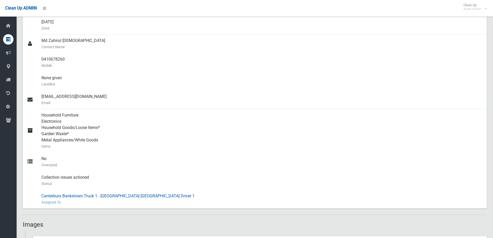
scroll to position [78, 0]
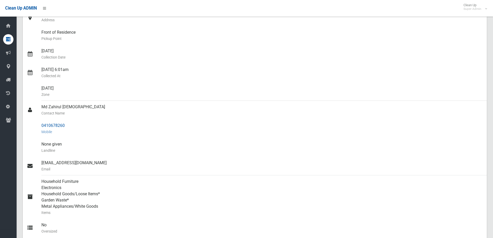
click at [55, 123] on div "0410678260 Mobile" at bounding box center [261, 128] width 441 height 19
drag, startPoint x: 41, startPoint y: 124, endPoint x: 56, endPoint y: 125, distance: 14.5
click at [66, 125] on link "0410678260 Mobile" at bounding box center [255, 128] width 464 height 19
copy link "0410678260"
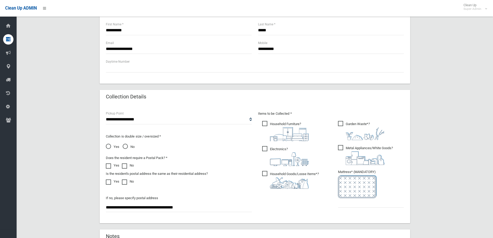
scroll to position [274, 0]
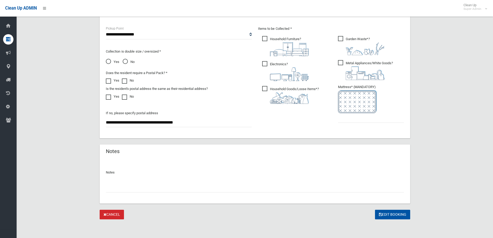
click at [120, 187] on input "text" at bounding box center [255, 188] width 298 height 10
type input "**********"
click at [344, 117] on input "text" at bounding box center [371, 118] width 66 height 10
type input "*"
click at [110, 187] on input "**********" at bounding box center [255, 188] width 298 height 10
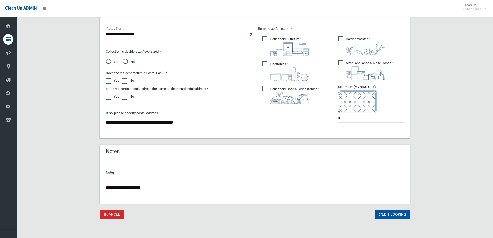
type input "**********"
click at [394, 212] on button "Edit Booking" at bounding box center [392, 214] width 35 height 10
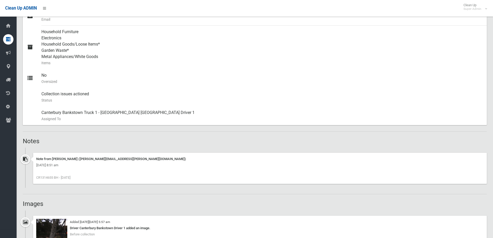
scroll to position [233, 0]
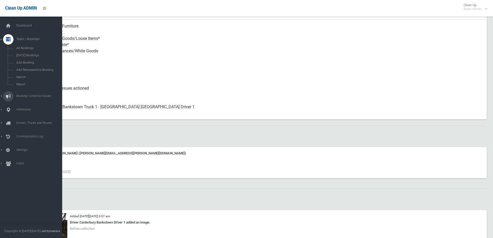
click at [25, 94] on span "Booking Collection Issues" at bounding box center [40, 96] width 51 height 4
click at [24, 61] on span "All Reported Issues" at bounding box center [38, 62] width 47 height 4
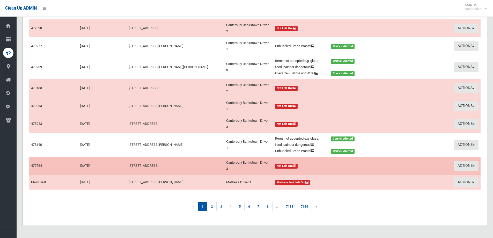
scroll to position [95, 0]
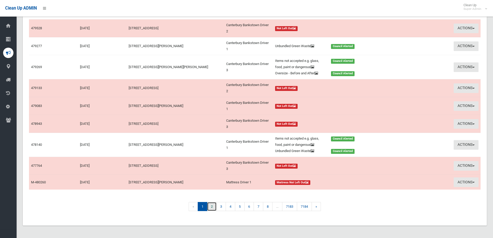
click at [212, 205] on link "2" at bounding box center [212, 206] width 10 height 9
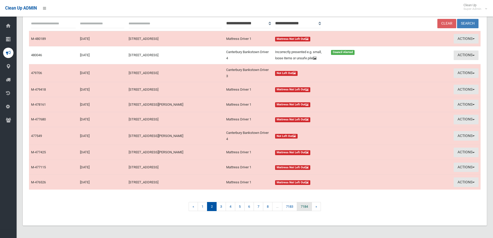
scroll to position [65, 0]
click at [221, 206] on link "3" at bounding box center [221, 206] width 10 height 9
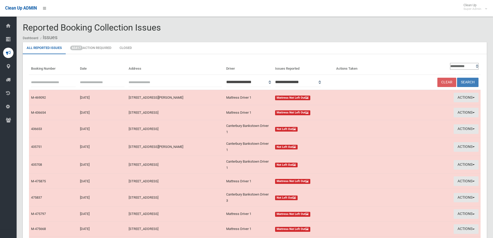
scroll to position [62, 0]
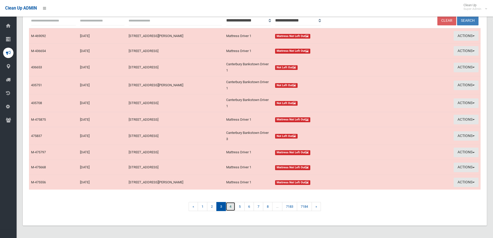
click at [227, 204] on link "4" at bounding box center [230, 206] width 10 height 9
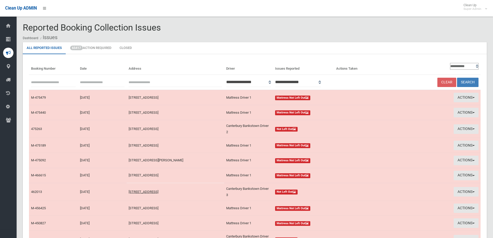
scroll to position [59, 0]
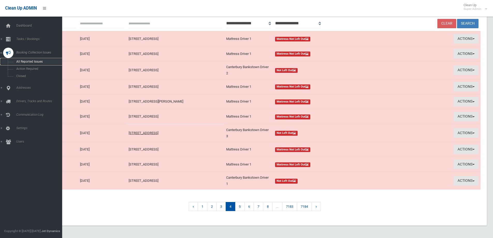
click at [34, 60] on span "All Reported Issues" at bounding box center [38, 62] width 47 height 4
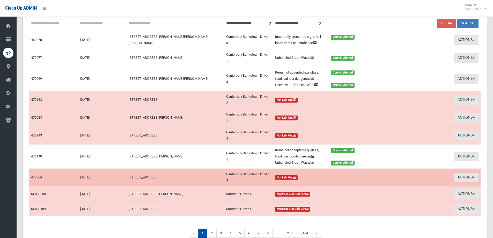
scroll to position [92, 0]
